Goal: Transaction & Acquisition: Download file/media

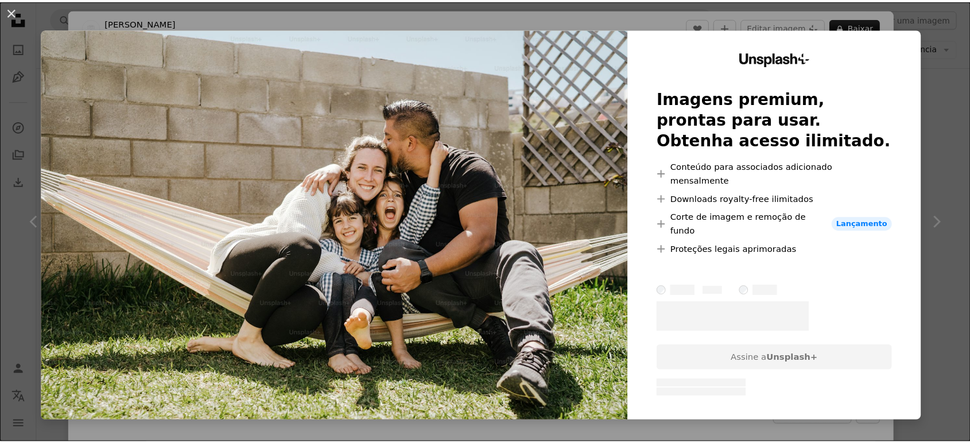
scroll to position [3055, 0]
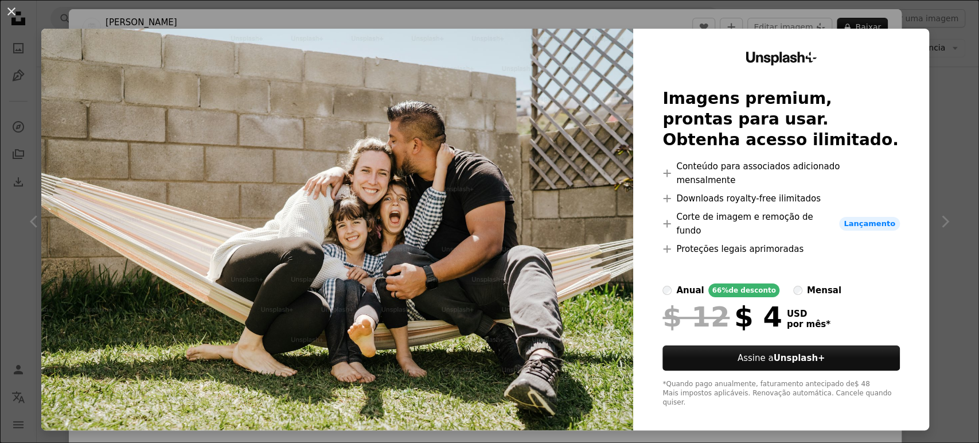
click at [936, 30] on div "An X shape Unsplash+ Imagens premium, prontas para usar. Obtenha acesso ilimita…" at bounding box center [489, 221] width 979 height 443
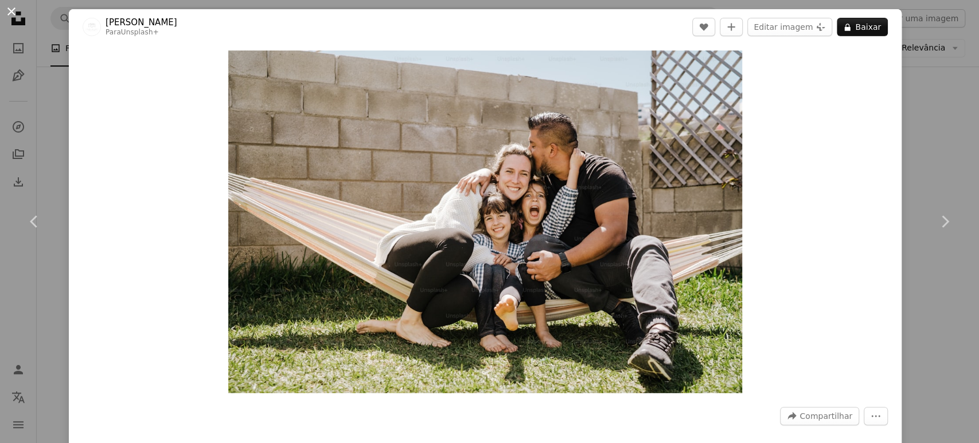
click at [7, 13] on button "An X shape" at bounding box center [12, 12] width 14 height 14
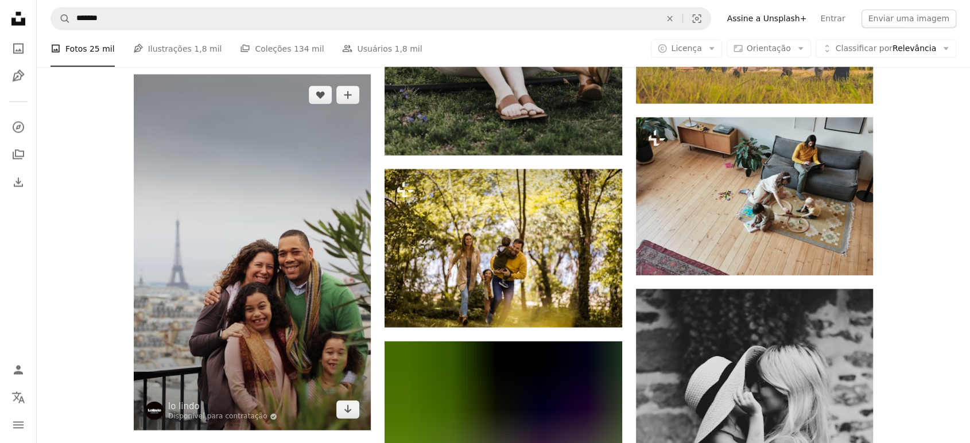
scroll to position [11024, 0]
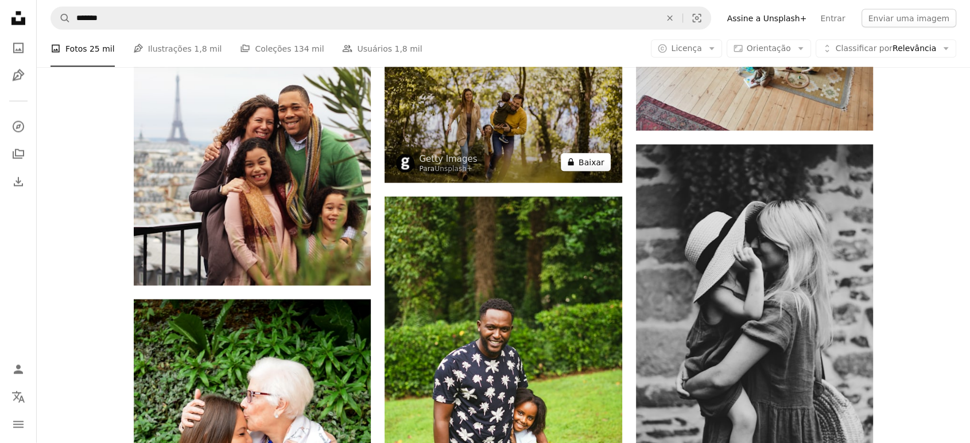
click at [578, 164] on button "A lock Baixar" at bounding box center [586, 162] width 50 height 18
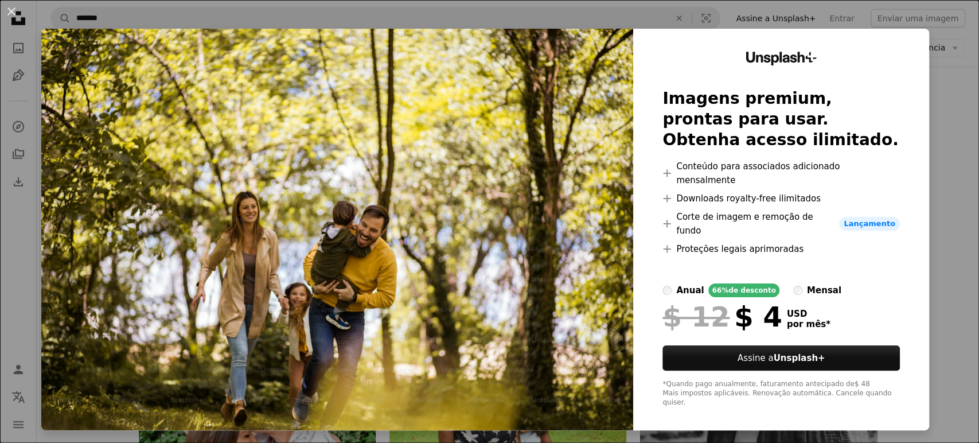
click at [954, 65] on div "An X shape Unsplash+ Imagens premium, prontas para usar. Obtenha acesso ilimita…" at bounding box center [489, 221] width 979 height 443
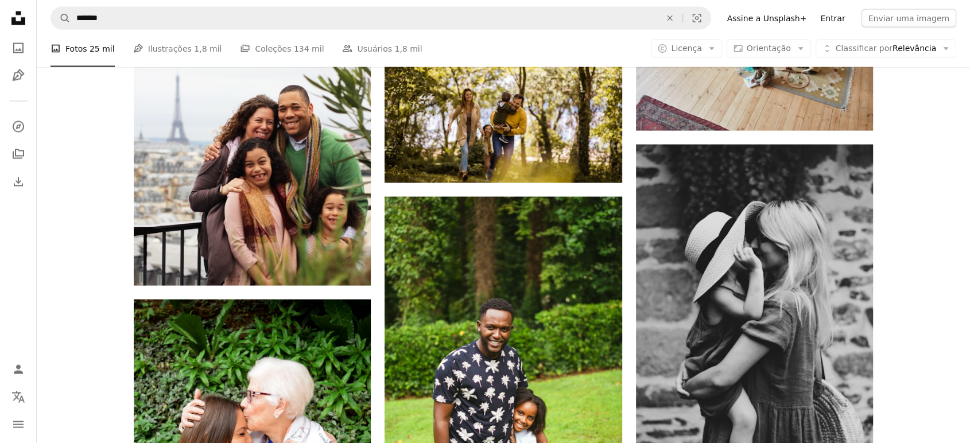
click at [837, 21] on link "Entrar" at bounding box center [832, 18] width 38 height 18
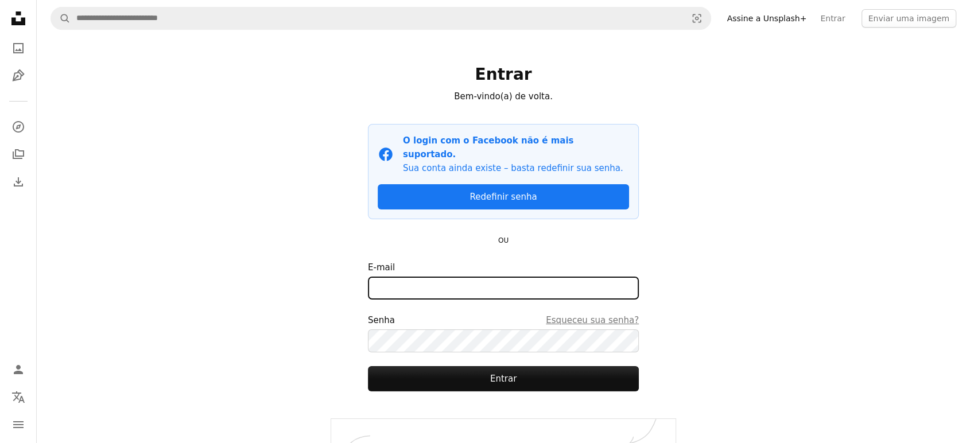
click at [426, 277] on input "E-mail" at bounding box center [503, 288] width 271 height 23
